Goal: Use online tool/utility: Utilize a website feature to perform a specific function

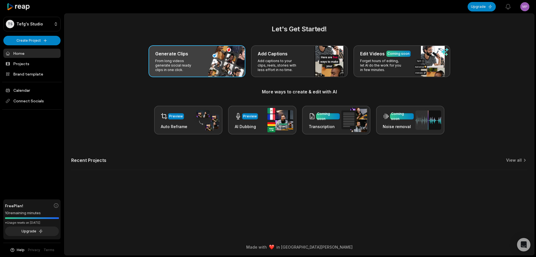
click at [201, 65] on div "Generate Clips From long videos generate social ready clips in one click." at bounding box center [197, 61] width 97 height 32
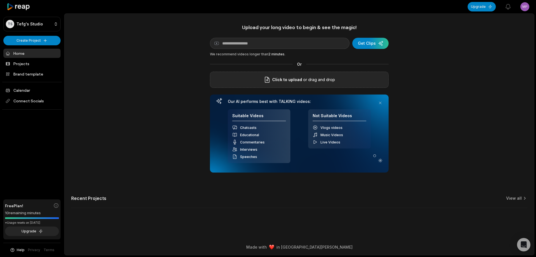
click at [322, 83] on div "Click to upload or drag and drop" at bounding box center [299, 80] width 179 height 16
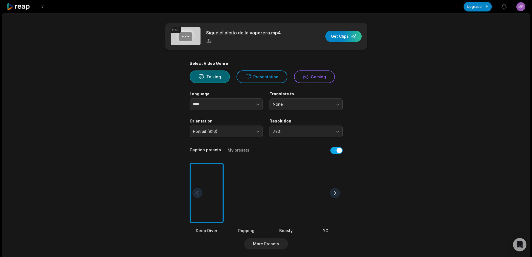
click at [278, 196] on div at bounding box center [286, 193] width 34 height 61
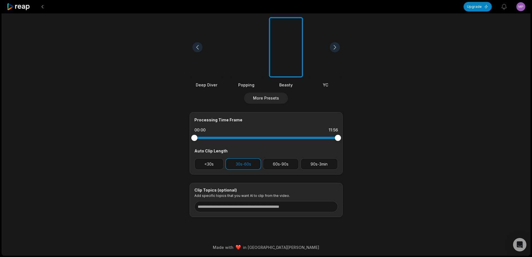
scroll to position [146, 0]
click at [326, 164] on button "90s-3min" at bounding box center [319, 163] width 37 height 11
click at [248, 165] on button "30s-60s" at bounding box center [243, 163] width 36 height 11
drag, startPoint x: 336, startPoint y: 137, endPoint x: 314, endPoint y: 136, distance: 21.5
click at [314, 136] on div at bounding box center [314, 137] width 6 height 6
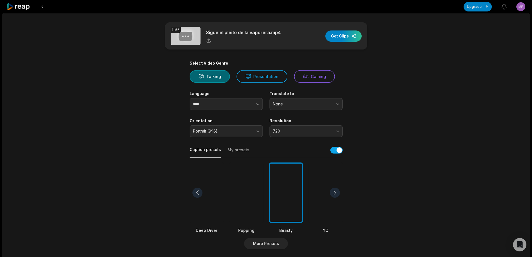
scroll to position [0, 0]
click at [351, 36] on div "button" at bounding box center [343, 36] width 36 height 11
